Goal: Task Accomplishment & Management: Manage account settings

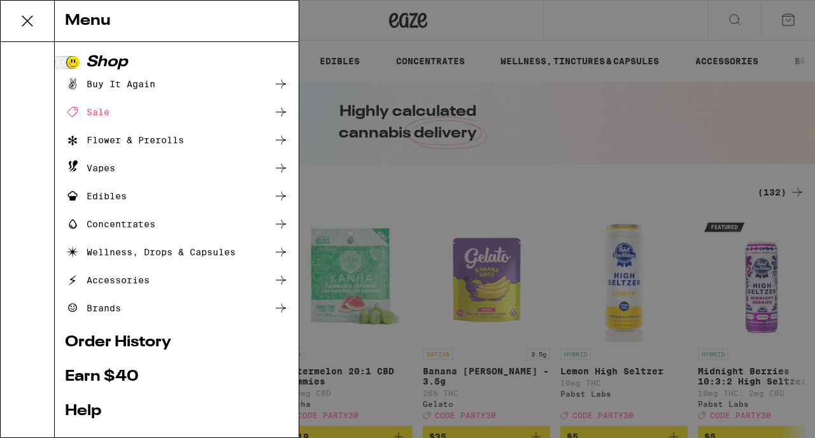
click at [32, 18] on icon at bounding box center [27, 20] width 25 height 25
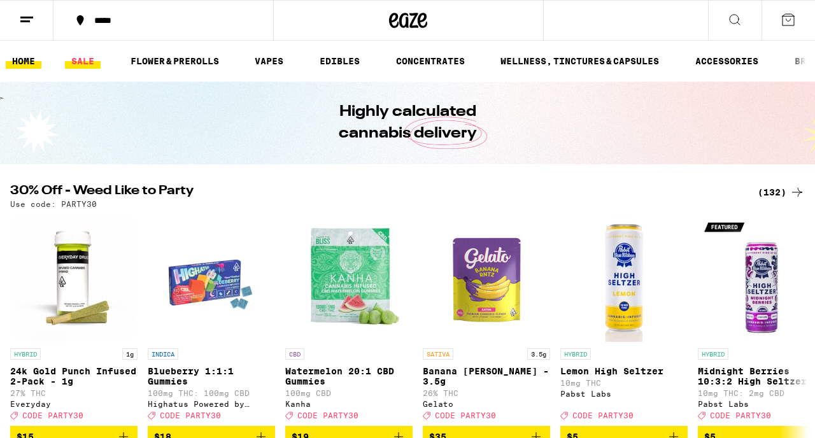
click at [94, 62] on link "SALE" at bounding box center [83, 60] width 36 height 15
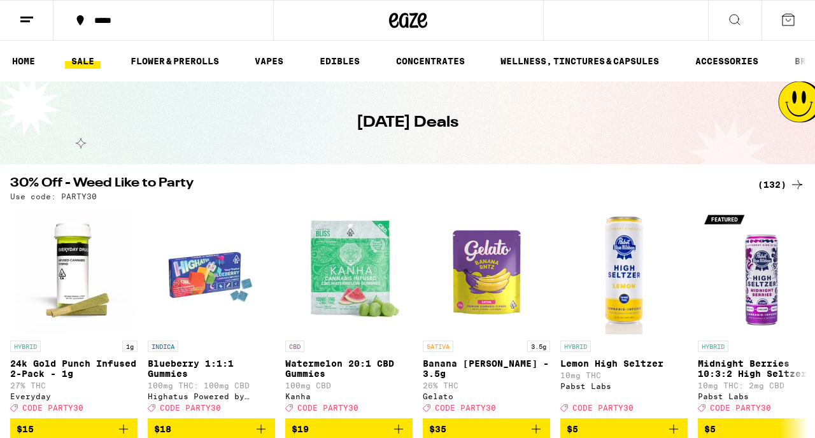
click at [21, 17] on line at bounding box center [26, 17] width 13 height 0
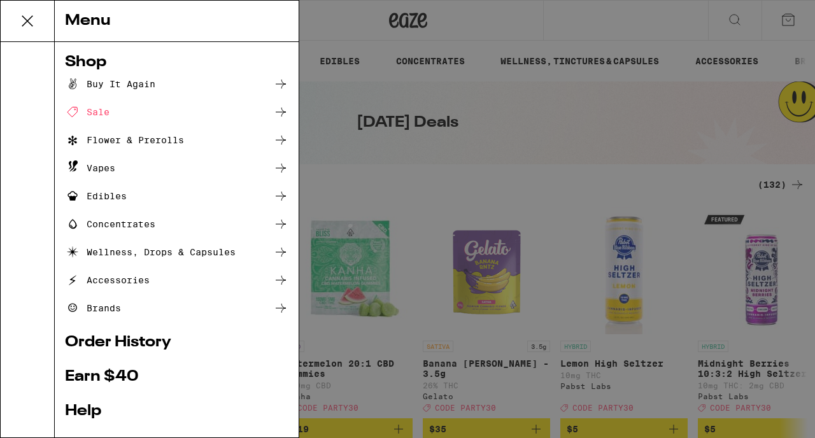
scroll to position [147, 0]
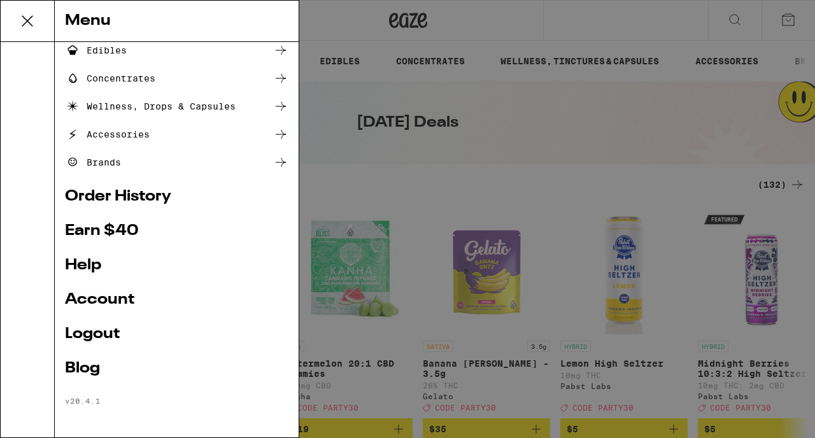
click at [91, 301] on link "Account" at bounding box center [176, 299] width 223 height 15
